Goal: Task Accomplishment & Management: Manage account settings

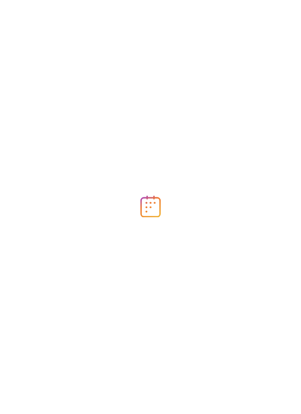
click at [81, 218] on div at bounding box center [150, 207] width 301 height 414
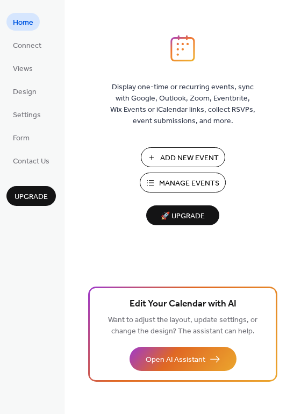
click at [162, 182] on span "Manage Events" at bounding box center [189, 183] width 60 height 11
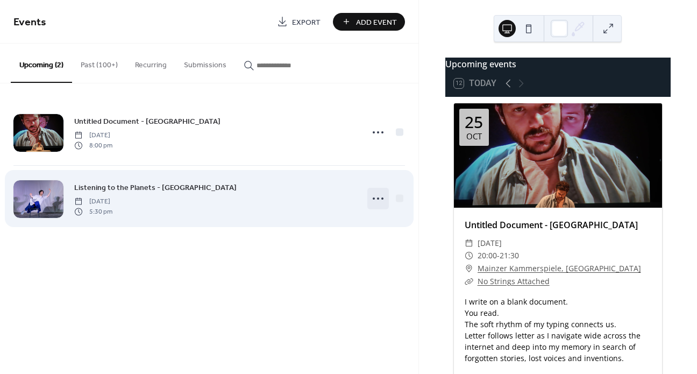
click at [377, 194] on icon at bounding box center [378, 198] width 17 height 17
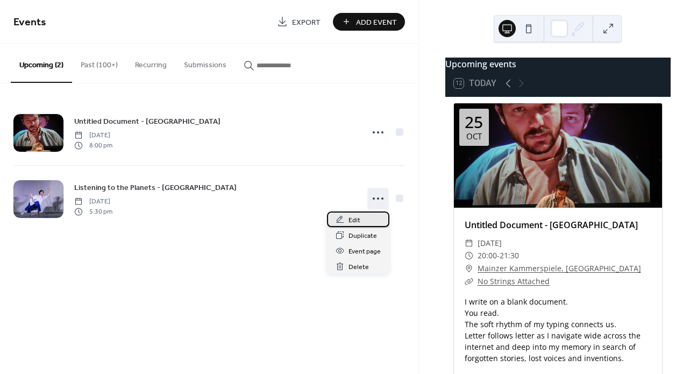
click at [358, 221] on span "Edit" at bounding box center [355, 220] width 12 height 11
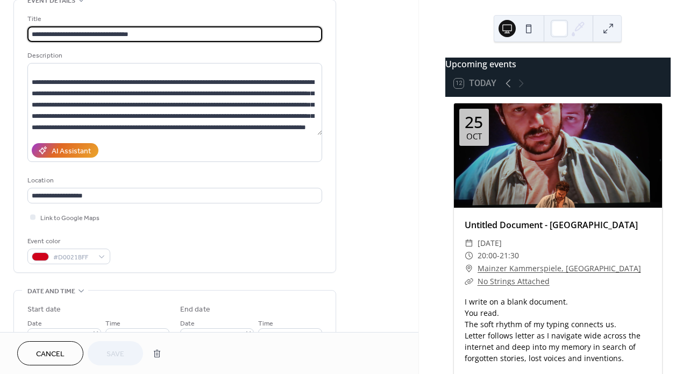
scroll to position [60, 0]
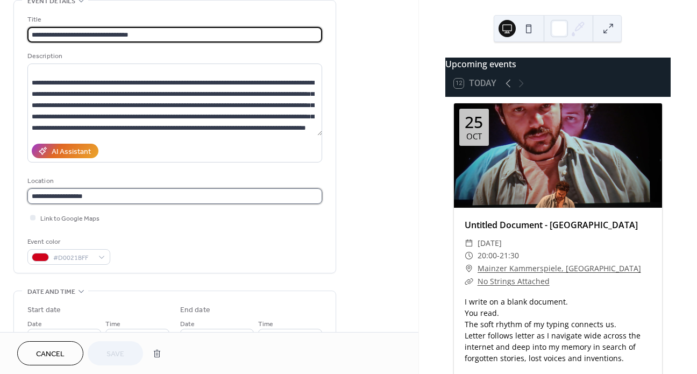
click at [98, 199] on input "**********" at bounding box center [174, 196] width 295 height 16
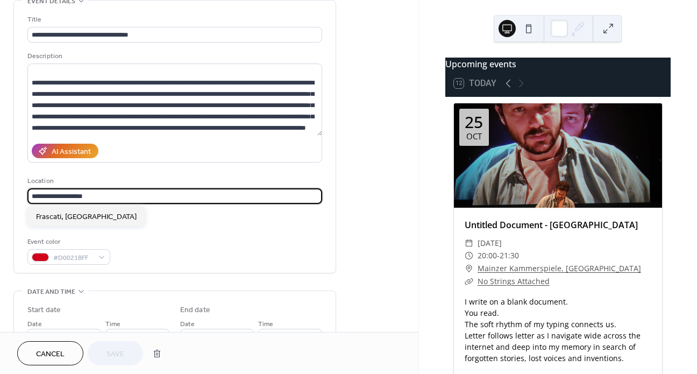
click at [98, 199] on input "**********" at bounding box center [174, 196] width 295 height 16
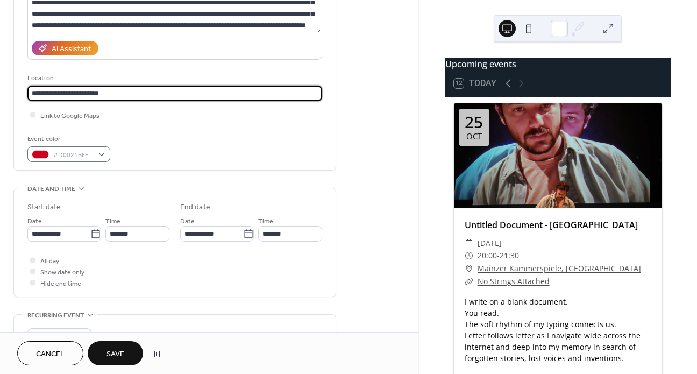
scroll to position [163, 0]
type input "**********"
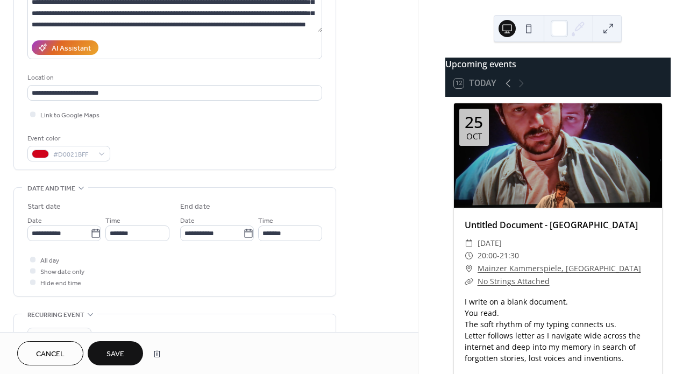
click at [133, 277] on div "All day Show date only Hide end time" at bounding box center [174, 271] width 295 height 34
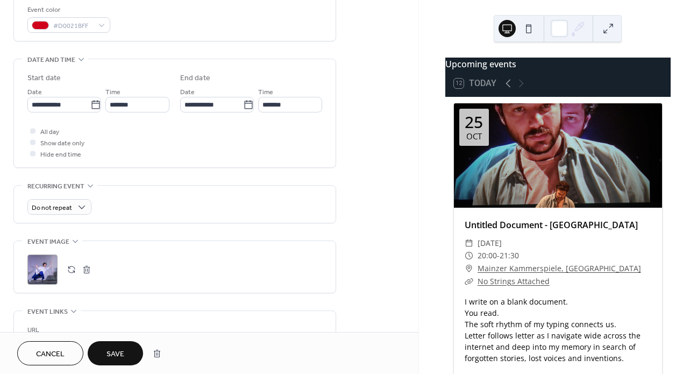
scroll to position [295, 0]
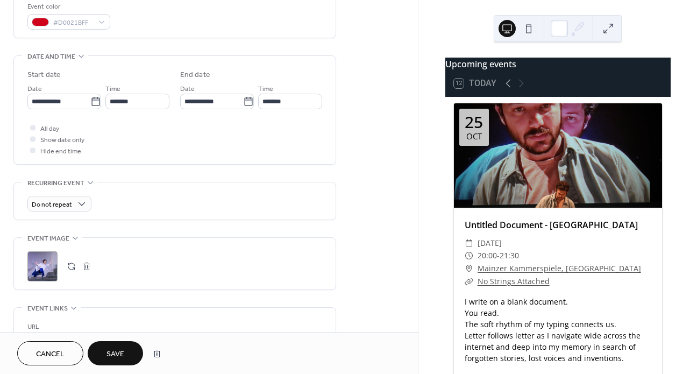
click at [70, 265] on button "button" at bounding box center [71, 266] width 15 height 15
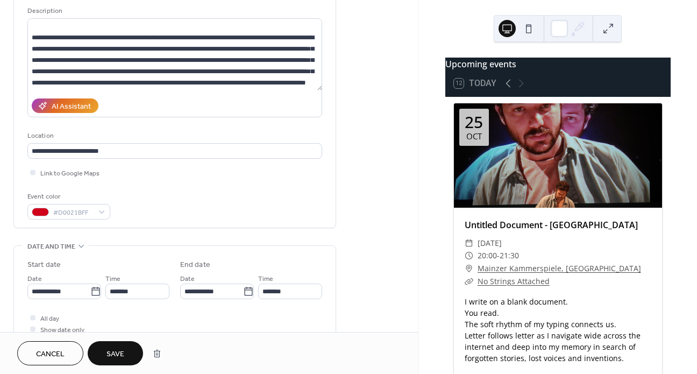
scroll to position [116, 0]
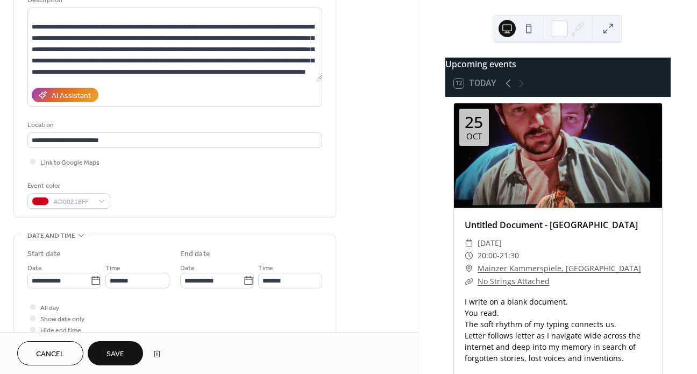
click at [117, 349] on span "Save" at bounding box center [116, 354] width 18 height 11
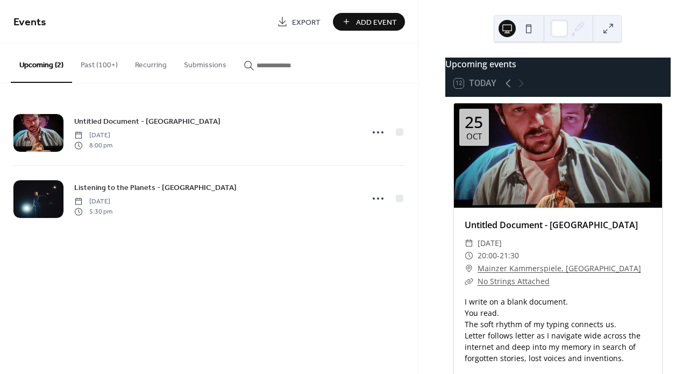
click at [103, 66] on button "Past (100+)" at bounding box center [99, 63] width 54 height 38
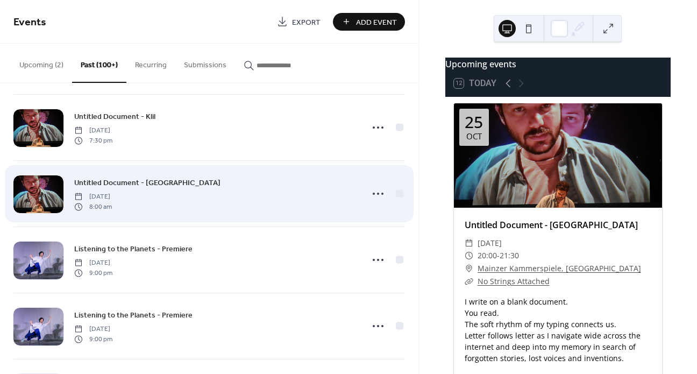
scroll to position [84, 0]
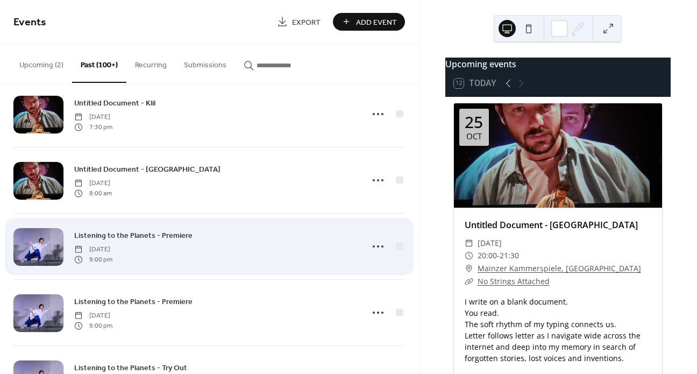
click at [224, 242] on div "Listening to the Planets - Premiere [DATE] 9:00 pm" at bounding box center [215, 246] width 282 height 34
click at [59, 245] on div at bounding box center [38, 247] width 50 height 38
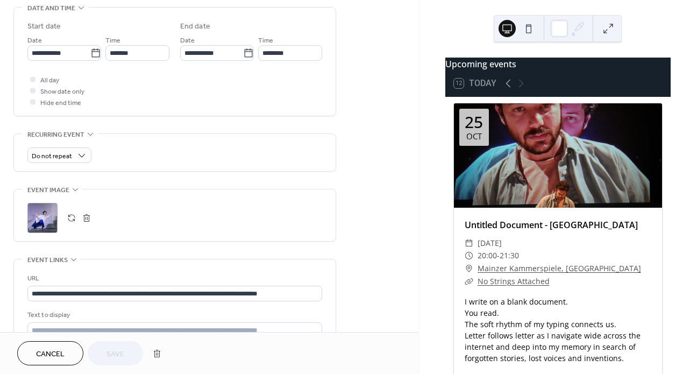
scroll to position [379, 0]
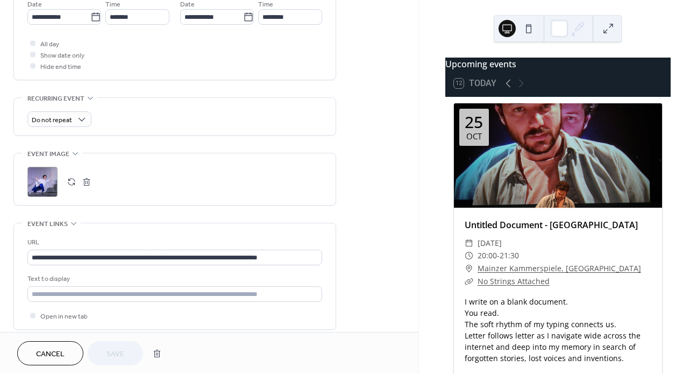
click at [72, 181] on button "button" at bounding box center [71, 181] width 15 height 15
click at [124, 352] on span "Save" at bounding box center [116, 354] width 18 height 11
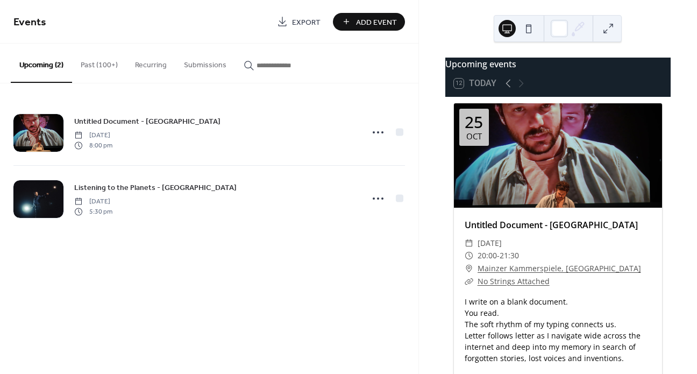
click at [97, 68] on button "Past (100+)" at bounding box center [99, 63] width 54 height 38
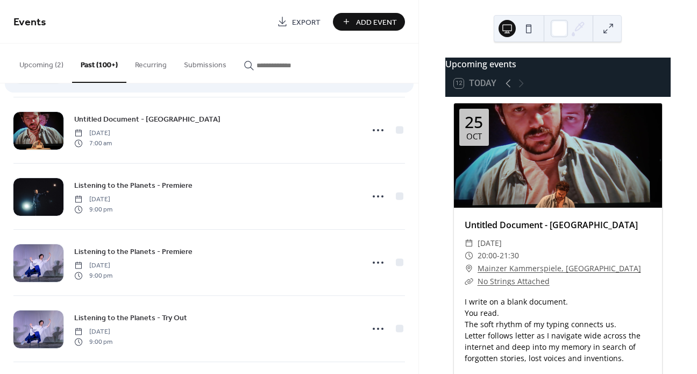
scroll to position [154, 0]
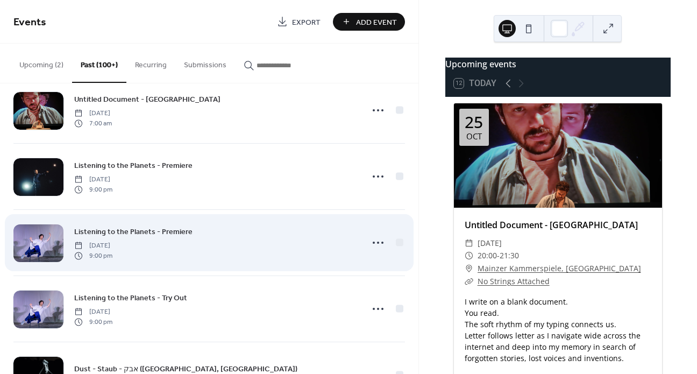
click at [39, 243] on div at bounding box center [38, 243] width 50 height 38
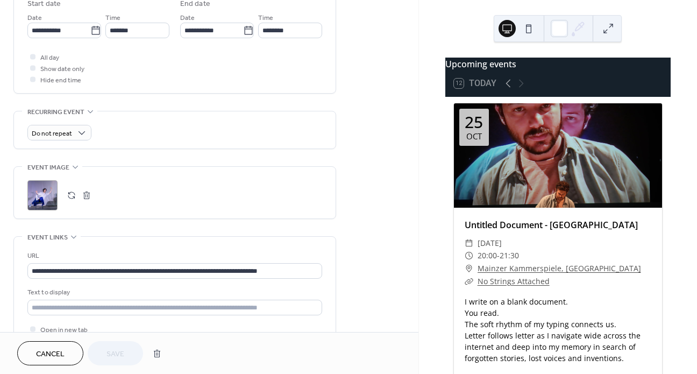
scroll to position [401, 0]
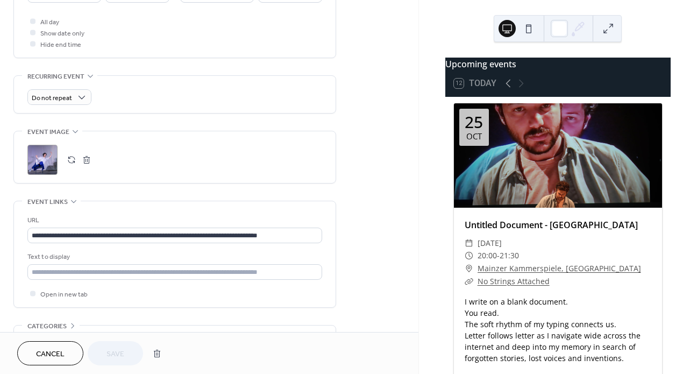
click at [72, 159] on button "button" at bounding box center [71, 159] width 15 height 15
click at [114, 351] on span "Save" at bounding box center [116, 354] width 18 height 11
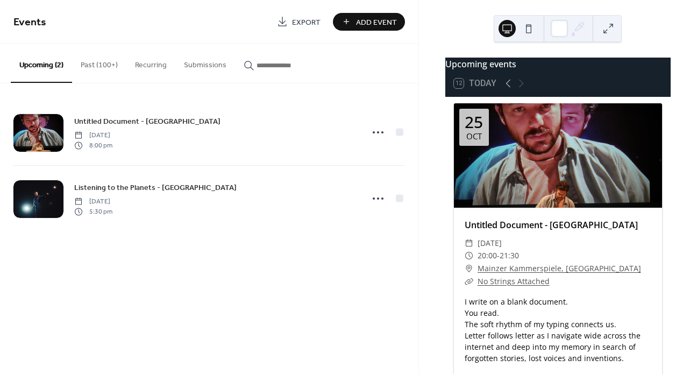
click at [102, 63] on button "Past (100+)" at bounding box center [99, 63] width 54 height 38
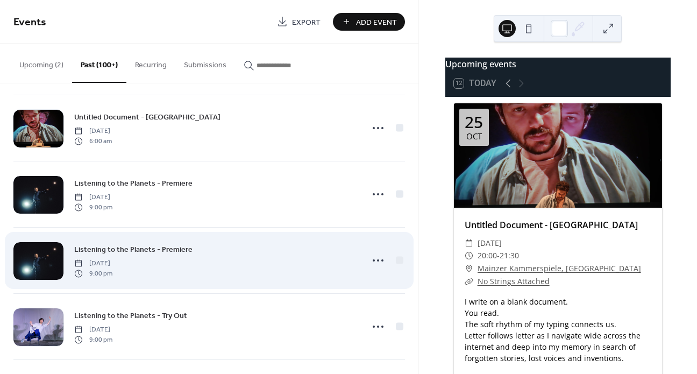
scroll to position [199, 0]
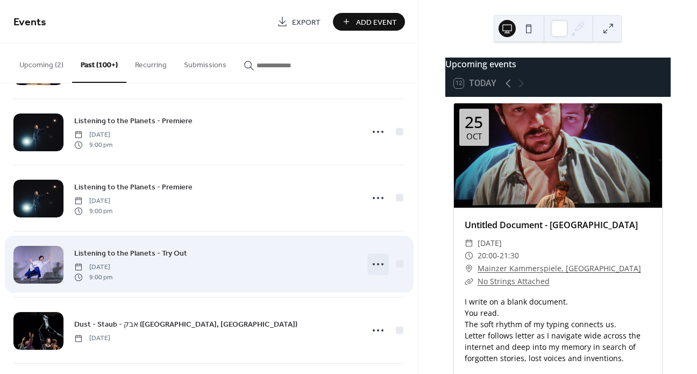
click at [376, 267] on icon at bounding box center [378, 264] width 17 height 17
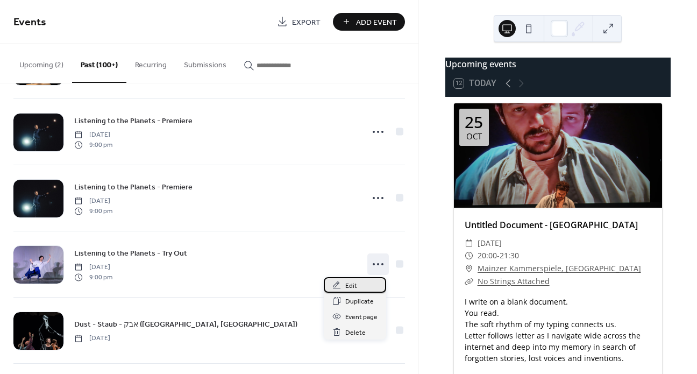
click at [350, 284] on span "Edit" at bounding box center [351, 285] width 12 height 11
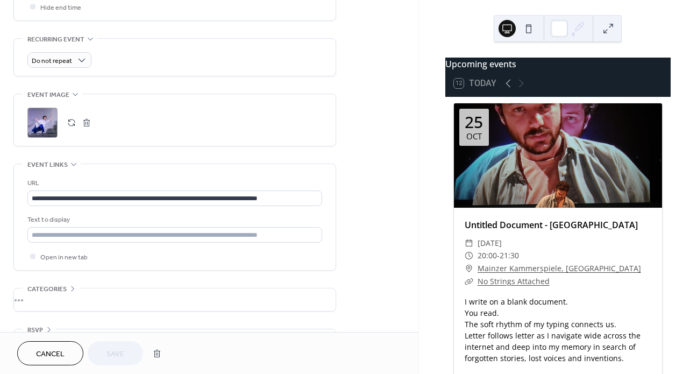
scroll to position [470, 0]
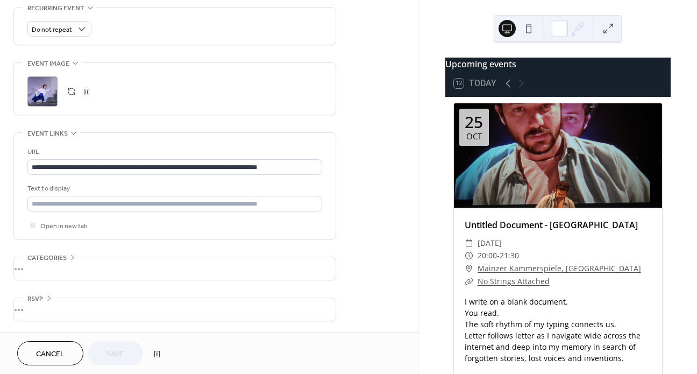
click at [72, 91] on button "button" at bounding box center [71, 91] width 15 height 15
click at [117, 351] on span "Save" at bounding box center [116, 354] width 18 height 11
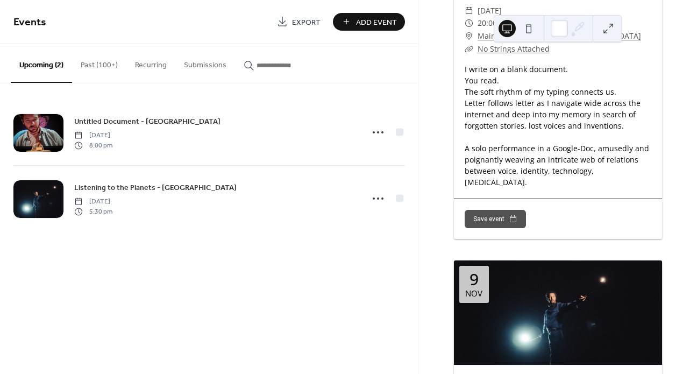
scroll to position [248, 0]
